Goal: Find specific page/section: Find specific page/section

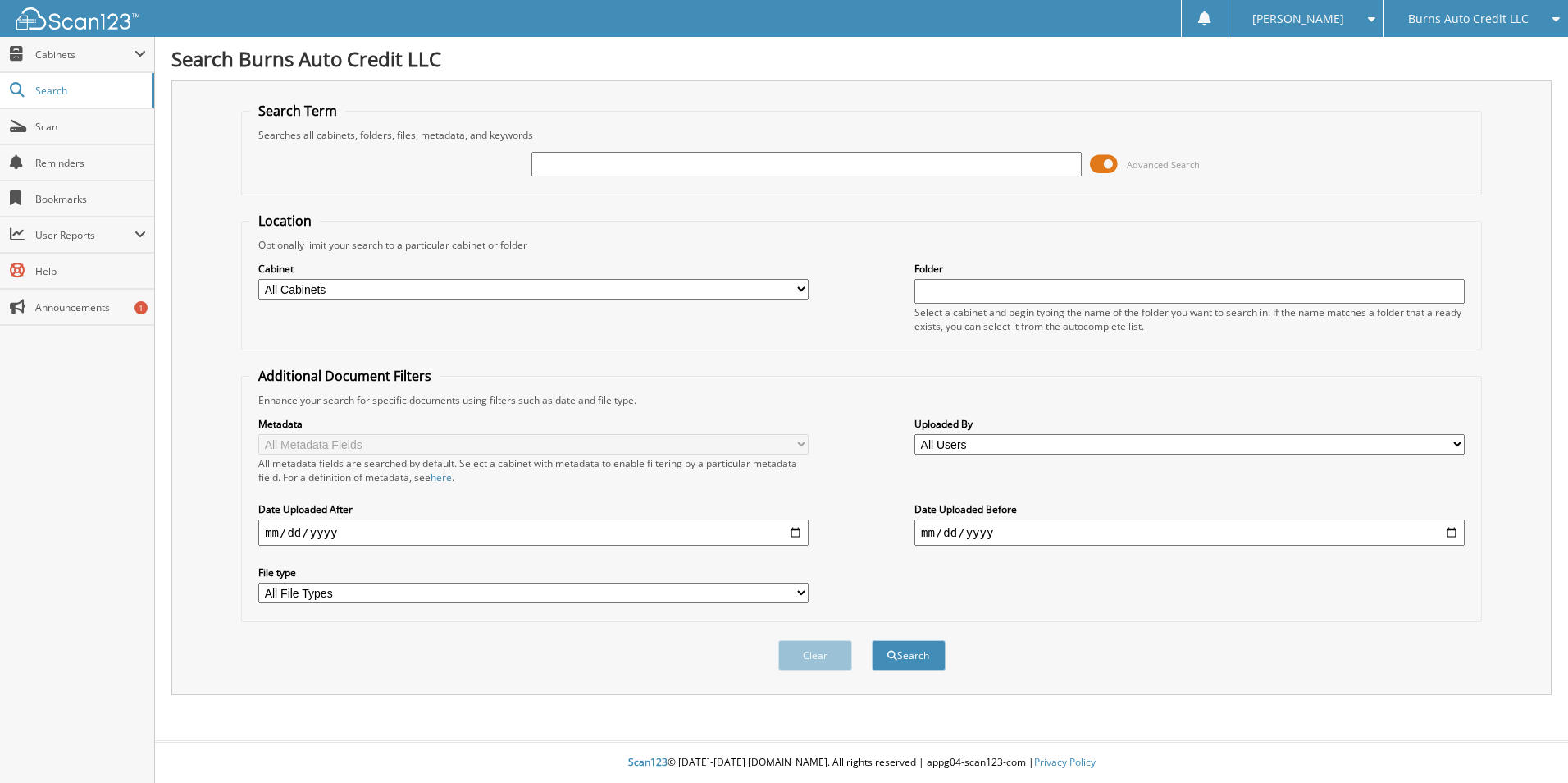
click at [1528, 2] on div "Burns Auto Credit LLC" at bounding box center [1476, 18] width 167 height 37
click at [1461, 97] on link "Burns Chevrolet Cadillac" at bounding box center [1476, 95] width 183 height 29
click at [540, 165] on input "text" at bounding box center [806, 164] width 550 height 24
type input "[PERSON_NAME]"
click at [871, 640] on button "Search" at bounding box center [908, 655] width 74 height 30
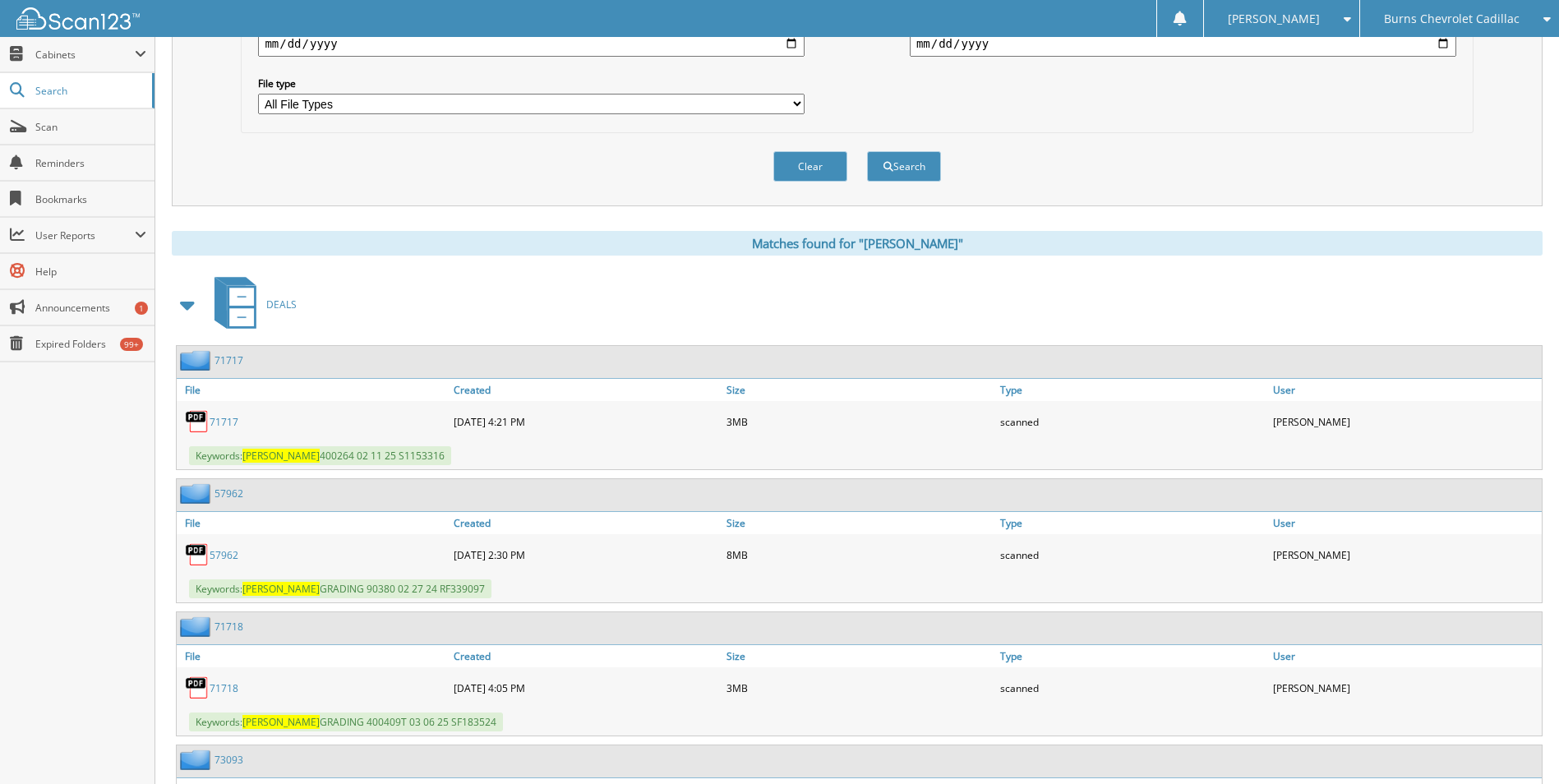
scroll to position [575, 0]
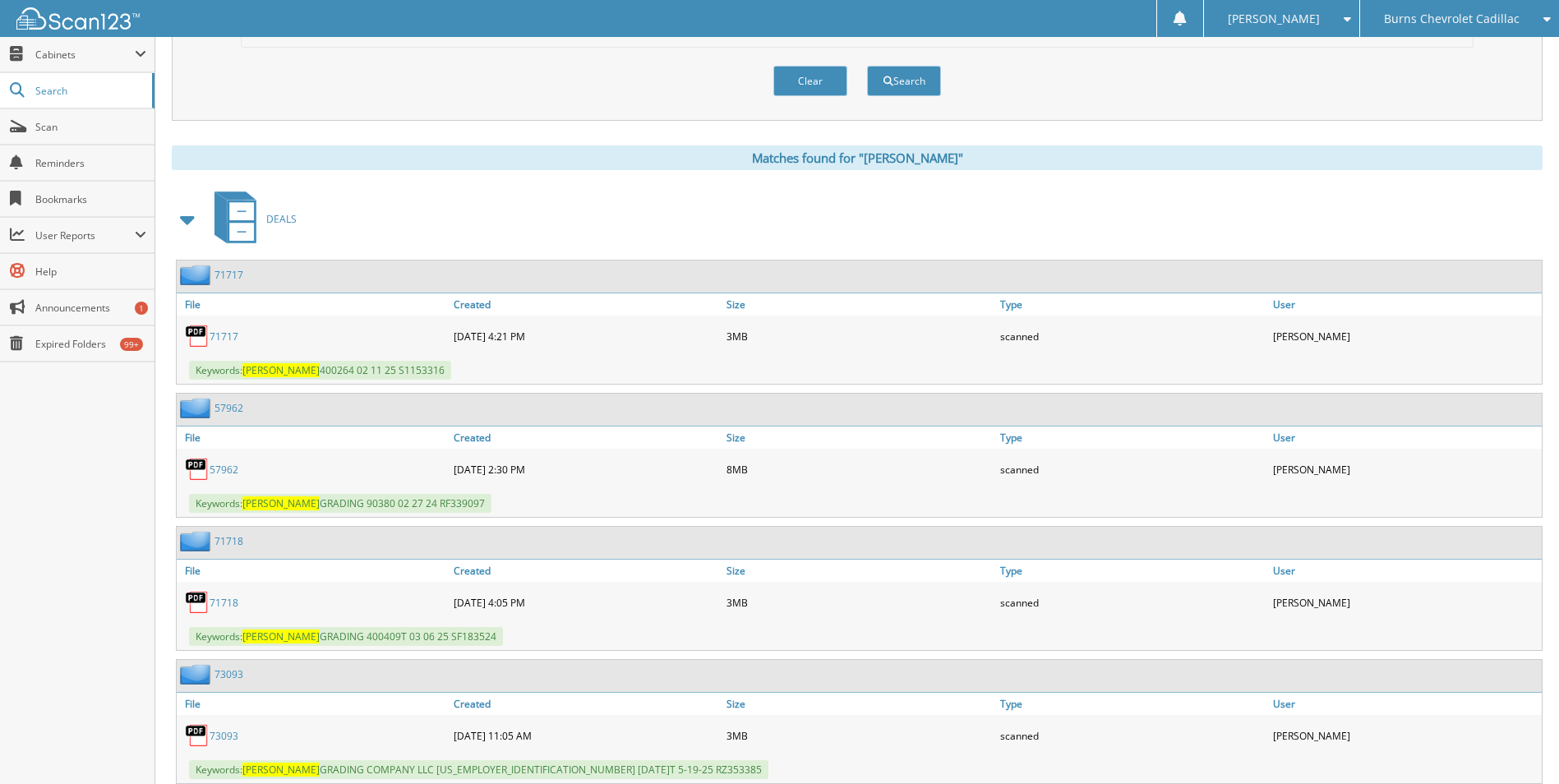
click at [218, 332] on link "71717" at bounding box center [223, 336] width 29 height 14
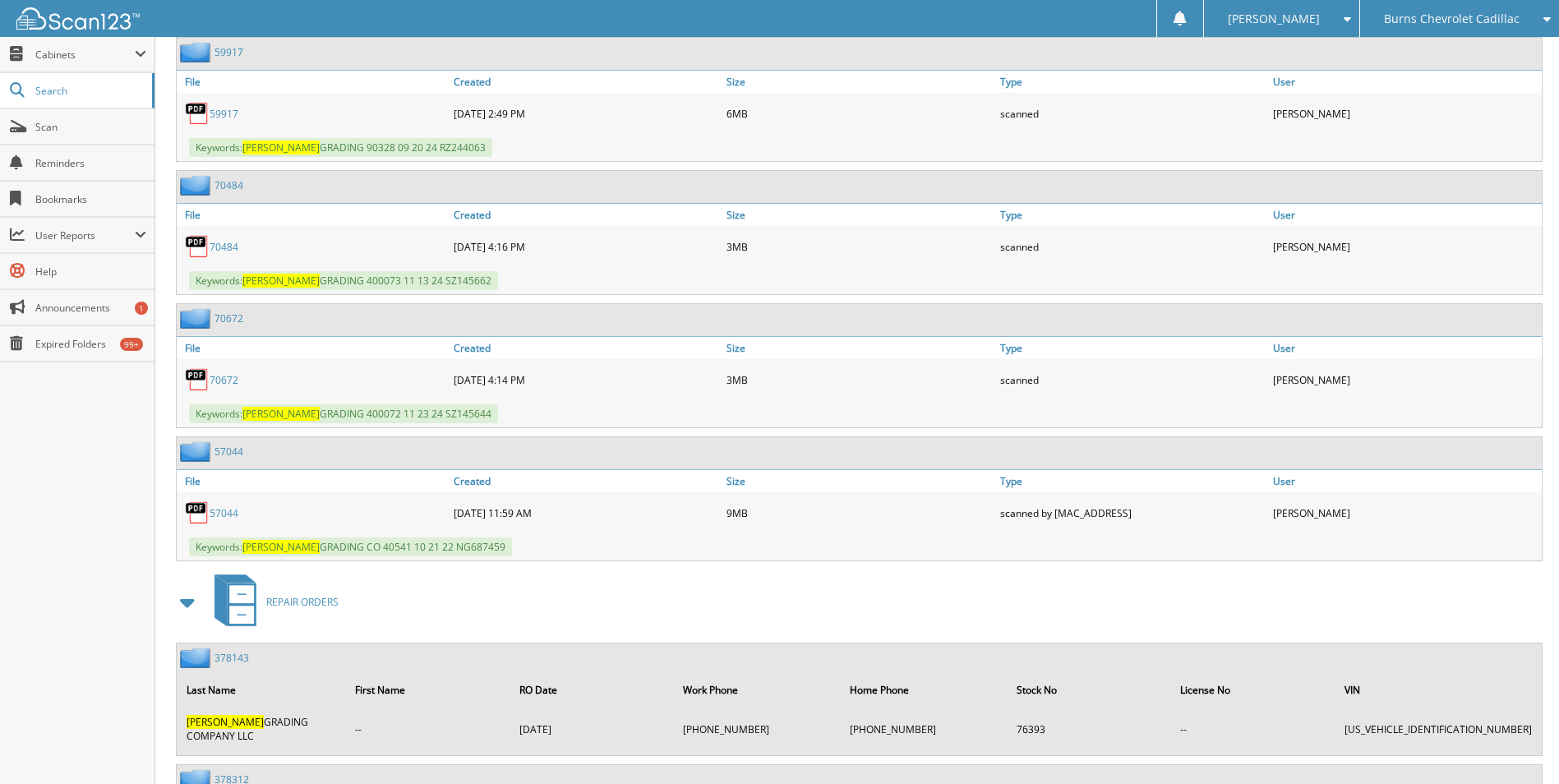
scroll to position [2629, 0]
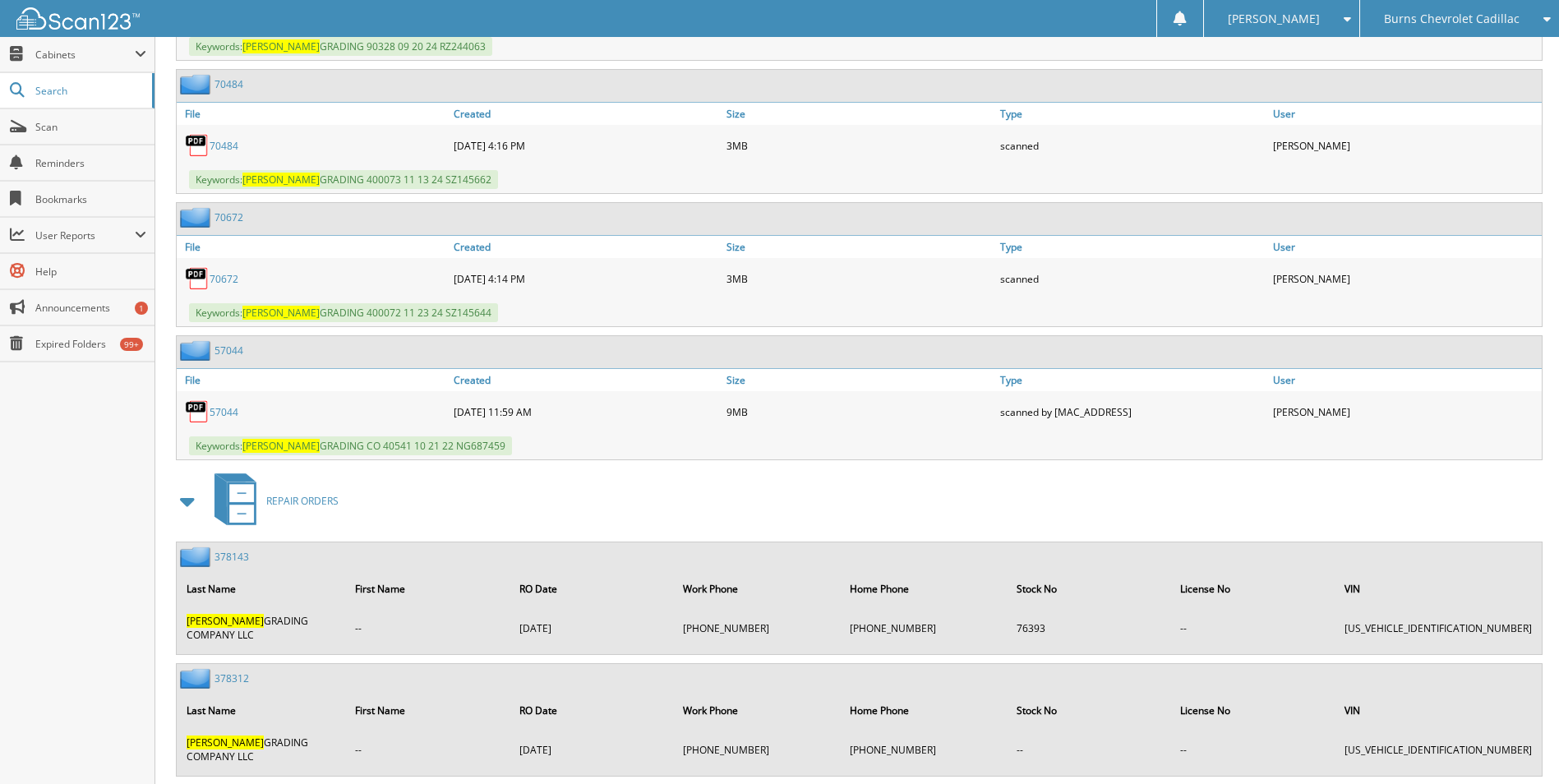
click at [231, 409] on link "57044" at bounding box center [223, 412] width 29 height 14
